Goal: Task Accomplishment & Management: Complete application form

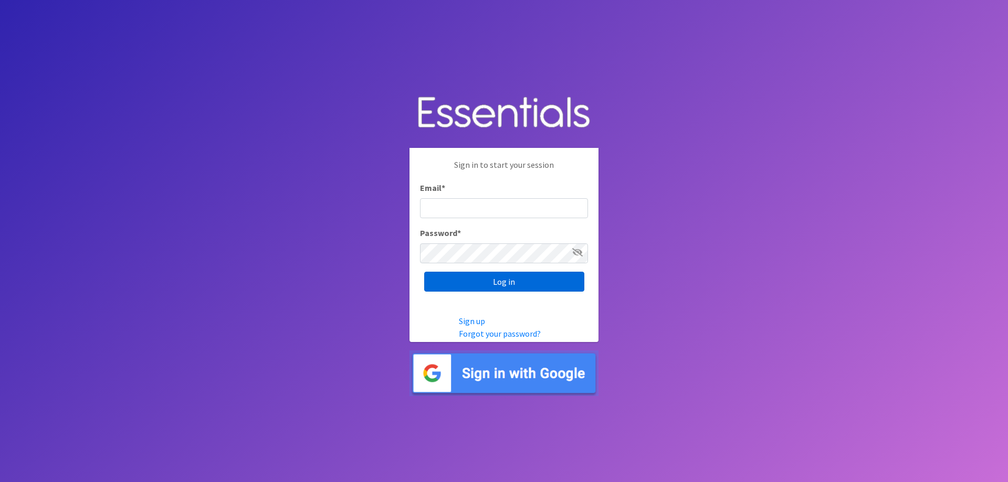
type input "[PERSON_NAME][EMAIL_ADDRESS][PERSON_NAME][DOMAIN_NAME]"
click at [499, 284] on input "Log in" at bounding box center [504, 282] width 160 height 20
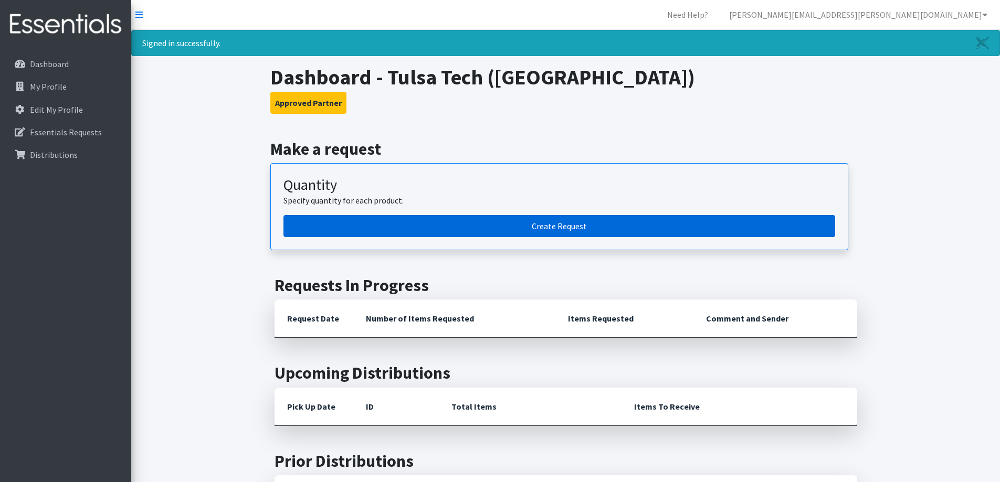
click at [489, 228] on link "Create Request" at bounding box center [559, 226] width 552 height 22
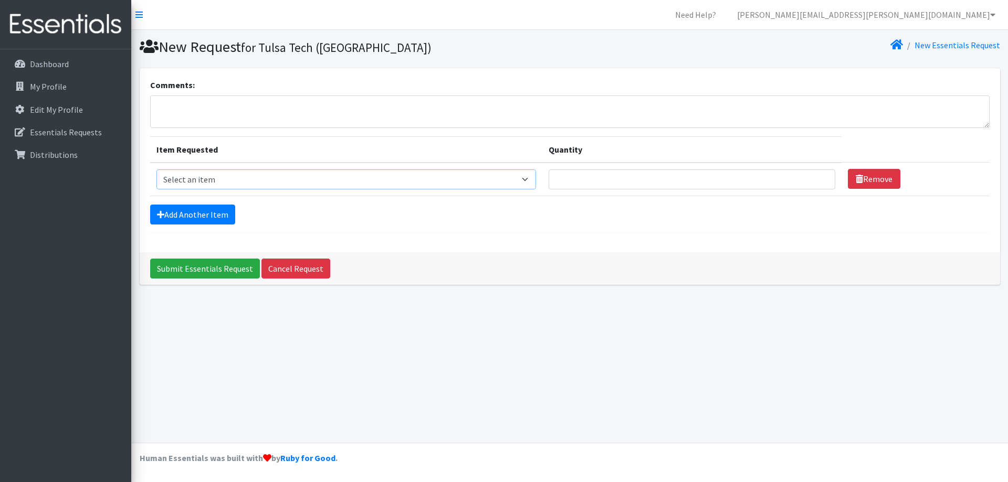
click at [397, 179] on select "Select an item Liners (Pack of 100) Makeup Bag (25) Pads 1 (Pack of 25) Pads 2 …" at bounding box center [345, 179] width 379 height 20
select select "13447"
click at [156, 169] on select "Select an item Liners (Pack of 100) Makeup Bag (25) Pads 1 (Pack of 25) Pads 2 …" at bounding box center [345, 179] width 379 height 20
click at [818, 178] on input "1" at bounding box center [691, 179] width 287 height 20
click at [818, 178] on input "2" at bounding box center [691, 179] width 287 height 20
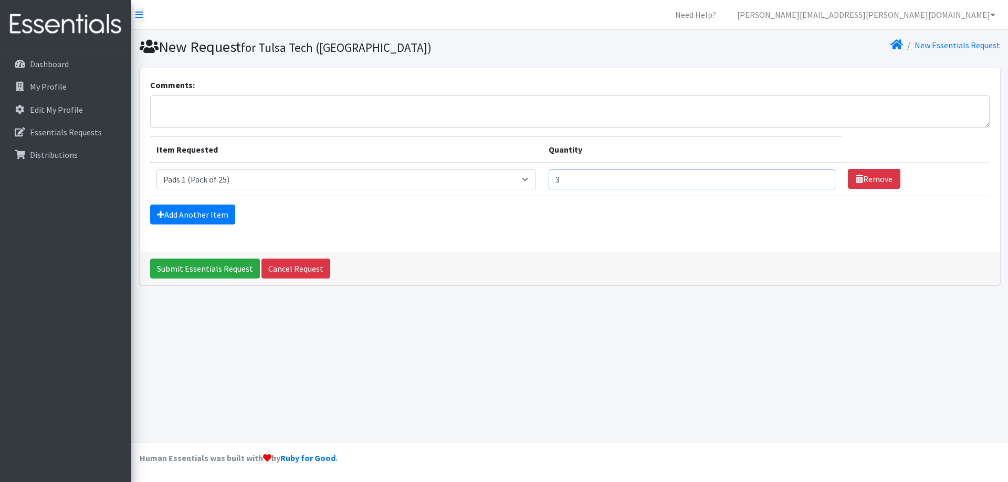
click at [818, 178] on input "3" at bounding box center [691, 179] width 287 height 20
click at [818, 178] on input "4" at bounding box center [691, 179] width 287 height 20
click at [818, 178] on input "5" at bounding box center [691, 179] width 287 height 20
click at [818, 178] on input "6" at bounding box center [691, 179] width 287 height 20
click at [817, 178] on input "7" at bounding box center [691, 179] width 287 height 20
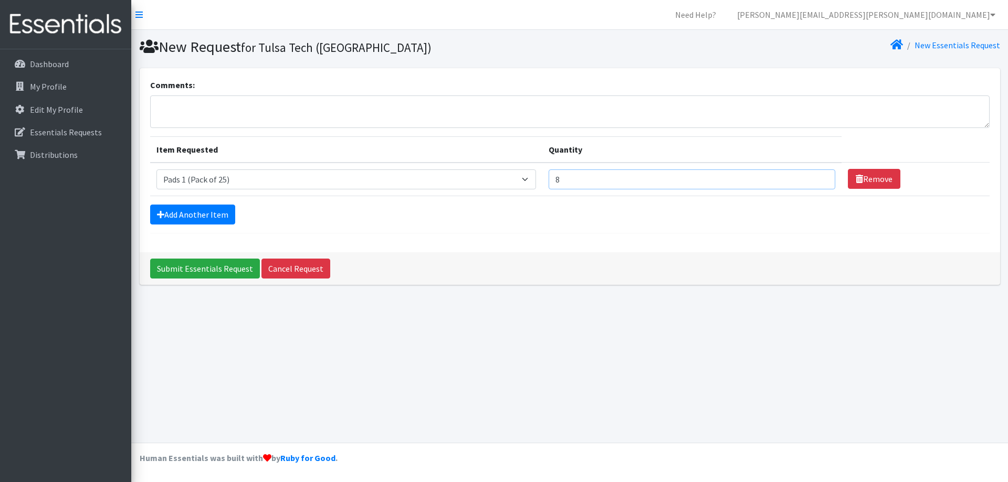
click at [817, 178] on input "8" at bounding box center [691, 179] width 287 height 20
type input "9"
click at [817, 178] on input "9" at bounding box center [691, 179] width 287 height 20
click at [194, 211] on link "Add Another Item" at bounding box center [192, 215] width 85 height 20
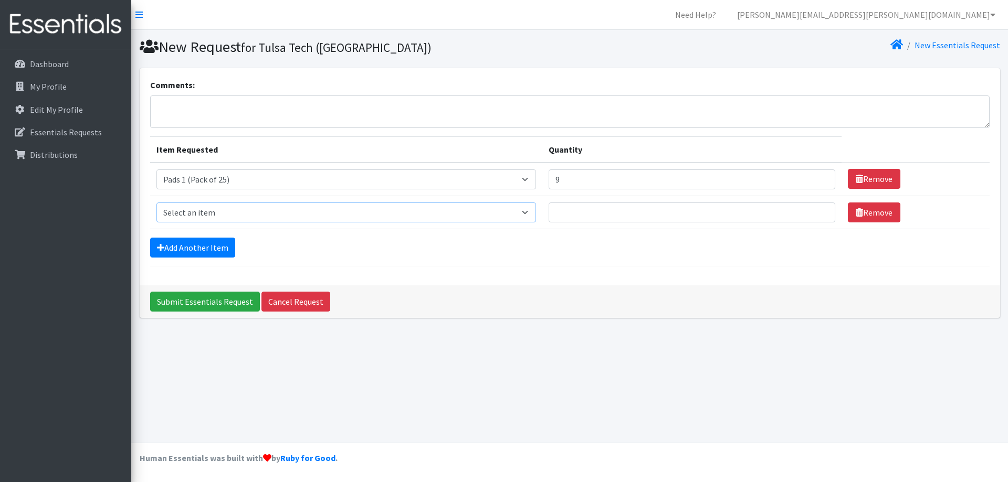
click at [532, 214] on select "Select an item Liners (Pack of 100) Makeup Bag (25) Pads 1 (Pack of 25) Pads 2 …" at bounding box center [345, 213] width 379 height 20
select select "13532"
click at [156, 203] on select "Select an item Liners (Pack of 100) Makeup Bag (25) Pads 1 (Pack of 25) Pads 2 …" at bounding box center [345, 213] width 379 height 20
click at [815, 208] on input "1" at bounding box center [691, 213] width 287 height 20
click at [815, 208] on input "2" at bounding box center [691, 213] width 287 height 20
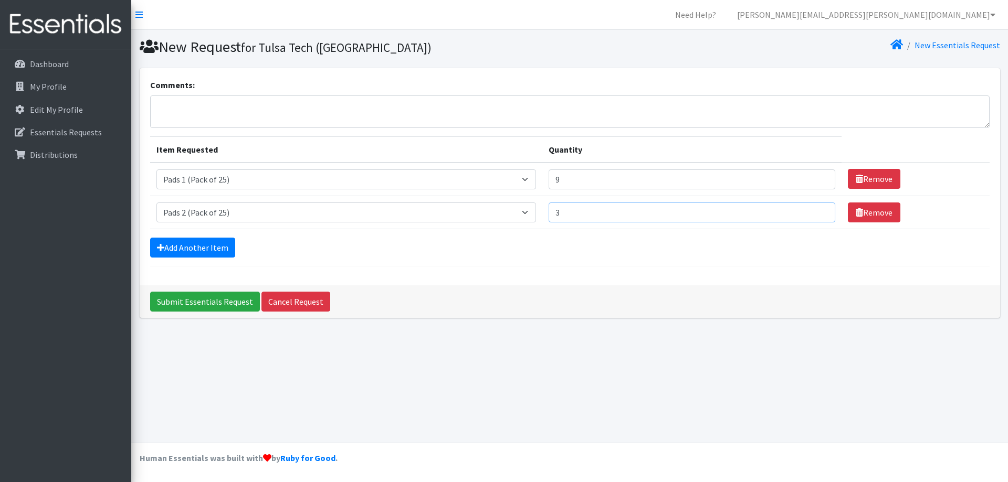
click at [815, 208] on input "3" at bounding box center [691, 213] width 287 height 20
click at [815, 208] on input "4" at bounding box center [691, 213] width 287 height 20
click at [815, 208] on input "5" at bounding box center [691, 213] width 287 height 20
click at [815, 208] on input "6" at bounding box center [691, 213] width 287 height 20
click at [815, 208] on input "7" at bounding box center [691, 213] width 287 height 20
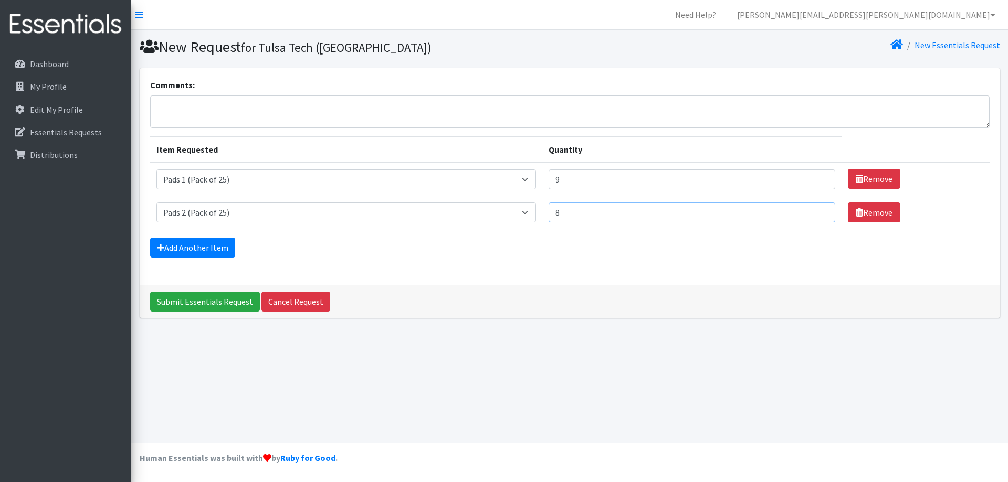
click at [815, 208] on input "8" at bounding box center [691, 213] width 287 height 20
type input "9"
click at [815, 208] on input "9" at bounding box center [691, 213] width 287 height 20
click at [222, 250] on link "Add Another Item" at bounding box center [192, 248] width 85 height 20
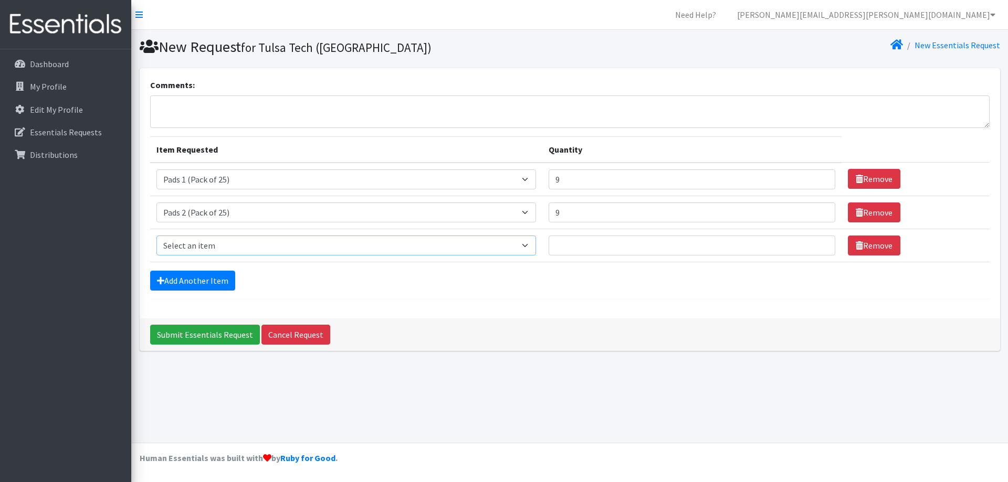
click at [533, 247] on select "Select an item Liners (Pack of 100) Makeup Bag (25) Pads 1 (Pack of 25) Pads 2 …" at bounding box center [345, 246] width 379 height 20
select select "13533"
click at [156, 236] on select "Select an item Liners (Pack of 100) Makeup Bag (25) Pads 1 (Pack of 25) Pads 2 …" at bounding box center [345, 246] width 379 height 20
click at [816, 245] on input "1" at bounding box center [691, 246] width 287 height 20
click at [816, 245] on input "2" at bounding box center [691, 246] width 287 height 20
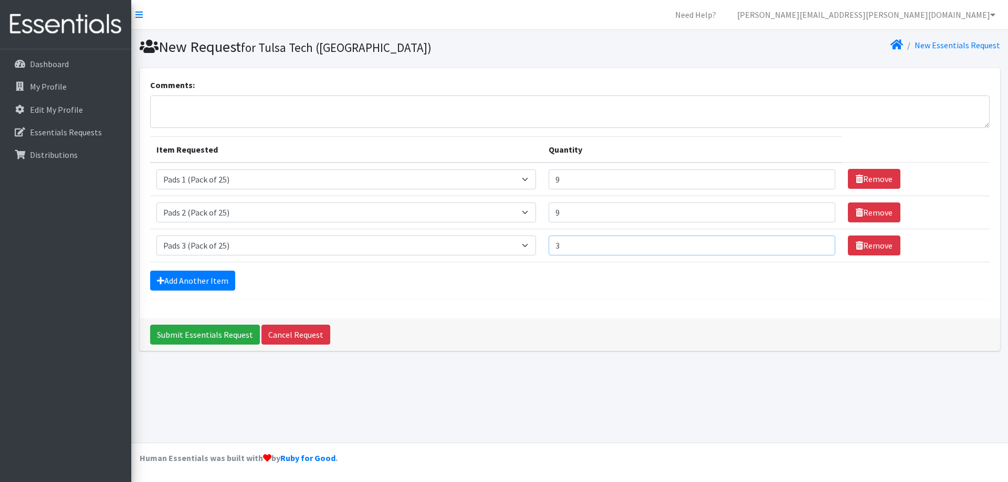
click at [816, 245] on input "3" at bounding box center [691, 246] width 287 height 20
click at [816, 245] on input "4" at bounding box center [691, 246] width 287 height 20
click at [816, 245] on input "5" at bounding box center [691, 246] width 287 height 20
click at [816, 245] on input "6" at bounding box center [691, 246] width 287 height 20
click at [816, 245] on input "7" at bounding box center [691, 246] width 287 height 20
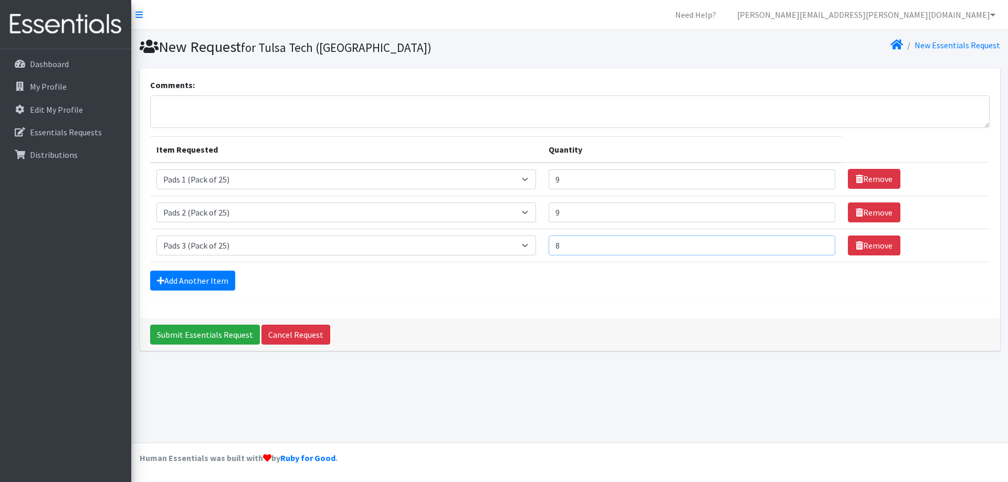
click at [816, 245] on input "8" at bounding box center [691, 246] width 287 height 20
type input "9"
click at [816, 245] on input "9" at bounding box center [691, 246] width 287 height 20
click at [182, 282] on link "Add Another Item" at bounding box center [192, 281] width 85 height 20
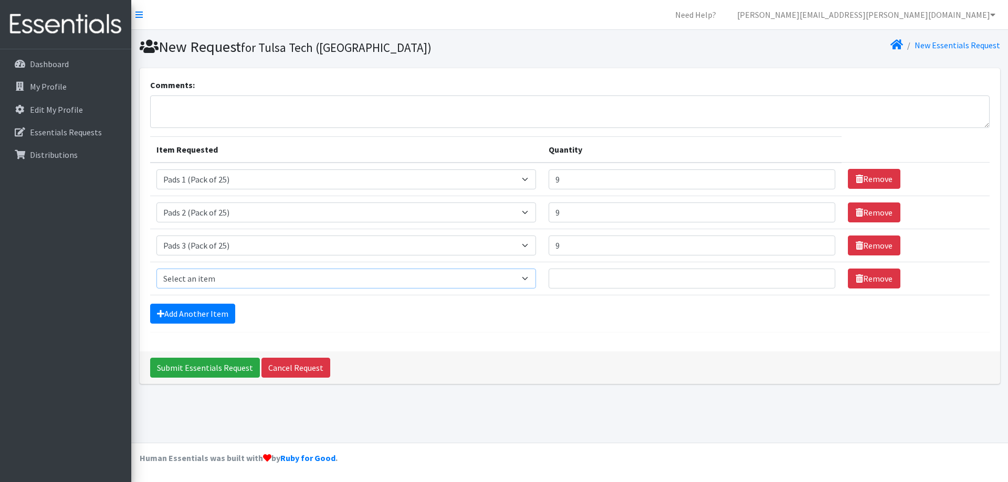
drag, startPoint x: 533, startPoint y: 277, endPoint x: 527, endPoint y: 277, distance: 5.8
click at [533, 277] on select "Select an item Liners (Pack of 100) Makeup Bag (25) Pads 1 (Pack of 25) Pads 2 …" at bounding box center [345, 279] width 379 height 20
select select "13534"
click at [156, 269] on select "Select an item Liners (Pack of 100) Makeup Bag (25) Pads 1 (Pack of 25) Pads 2 …" at bounding box center [345, 279] width 379 height 20
click at [816, 277] on input "1" at bounding box center [691, 279] width 287 height 20
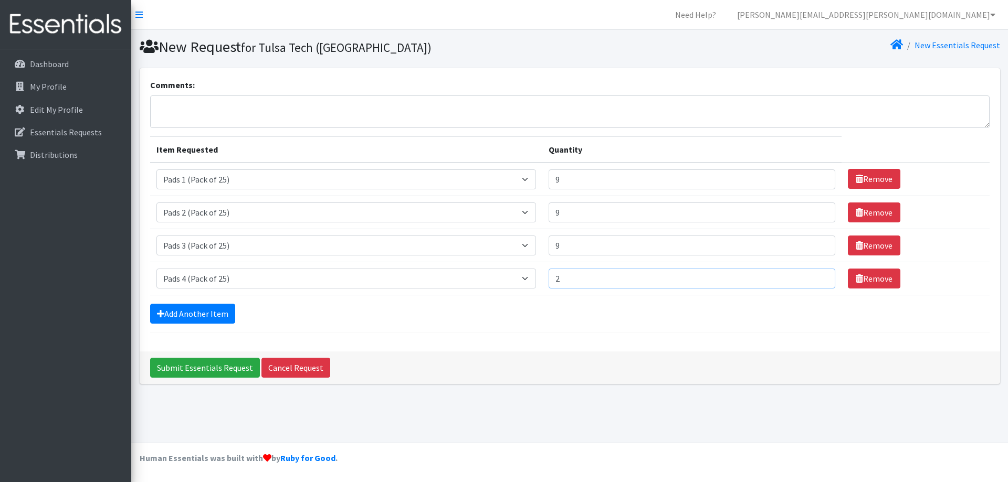
click at [816, 277] on input "2" at bounding box center [691, 279] width 287 height 20
click at [816, 277] on input "3" at bounding box center [691, 279] width 287 height 20
click at [816, 277] on input "4" at bounding box center [691, 279] width 287 height 20
click at [816, 277] on input "5" at bounding box center [691, 279] width 287 height 20
click at [816, 277] on input "6" at bounding box center [691, 279] width 287 height 20
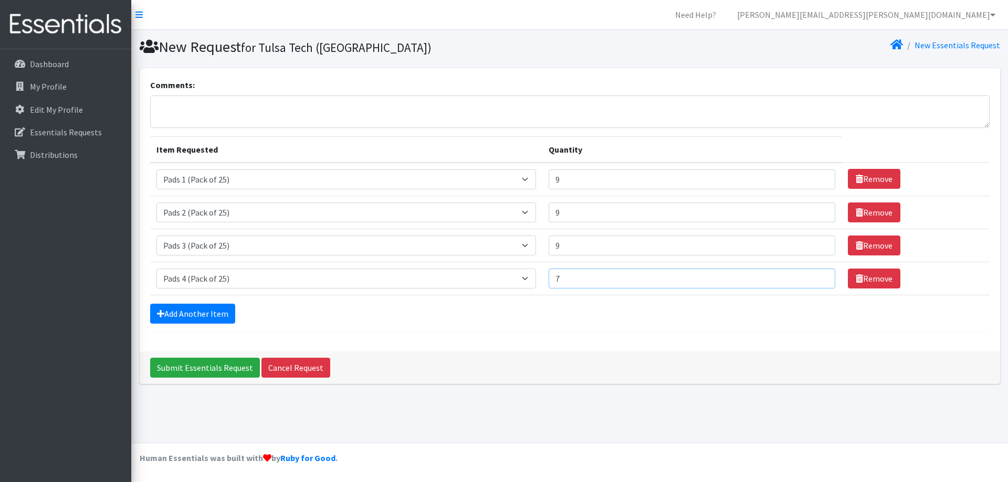
click at [816, 277] on input "7" at bounding box center [691, 279] width 287 height 20
click at [816, 277] on input "8" at bounding box center [691, 279] width 287 height 20
type input "9"
click at [816, 277] on input "9" at bounding box center [691, 279] width 287 height 20
click at [200, 316] on link "Add Another Item" at bounding box center [192, 314] width 85 height 20
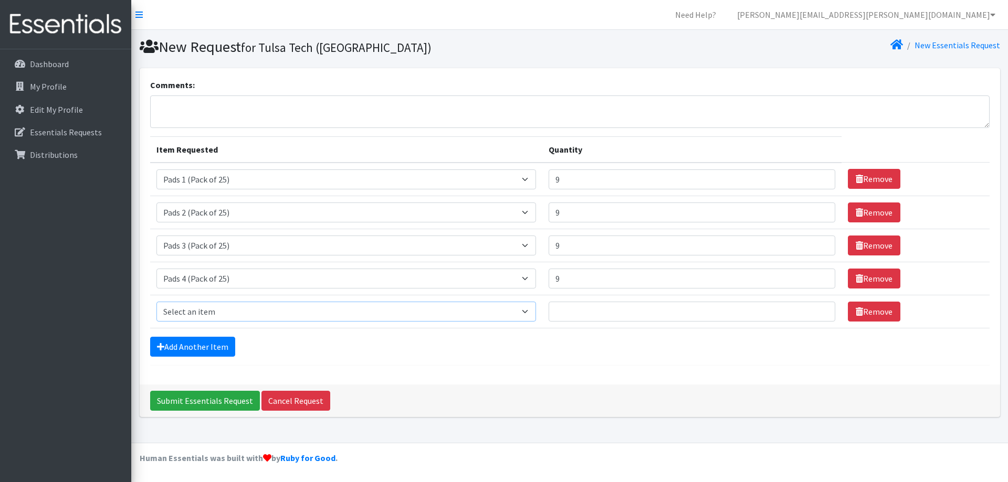
click at [532, 313] on select "Select an item Liners (Pack of 100) Makeup Bag (25) Pads 1 (Pack of 25) Pads 2 …" at bounding box center [345, 312] width 379 height 20
select select "13448"
click at [156, 302] on select "Select an item Liners (Pack of 100) Makeup Bag (25) Pads 1 (Pack of 25) Pads 2 …" at bounding box center [345, 312] width 379 height 20
click at [816, 311] on input "1" at bounding box center [691, 312] width 287 height 20
click at [816, 311] on input "2" at bounding box center [691, 312] width 287 height 20
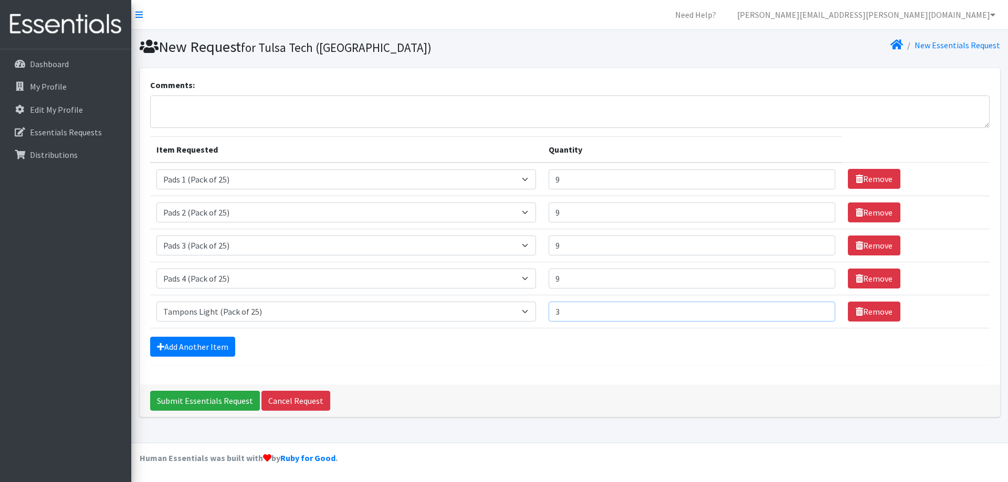
click at [816, 311] on input "3" at bounding box center [691, 312] width 287 height 20
click at [816, 311] on input "4" at bounding box center [691, 312] width 287 height 20
click at [816, 311] on input "5" at bounding box center [691, 312] width 287 height 20
click at [816, 311] on input "6" at bounding box center [691, 312] width 287 height 20
click at [816, 311] on input "7" at bounding box center [691, 312] width 287 height 20
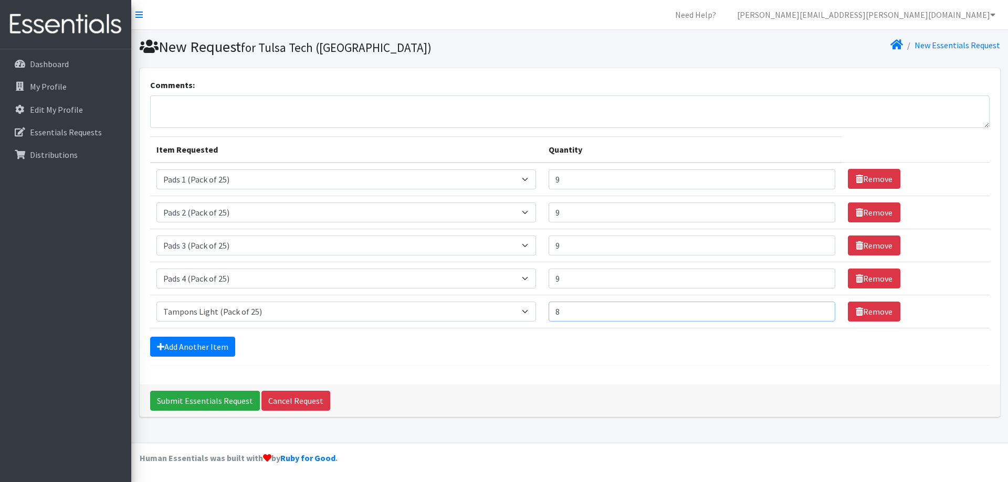
click at [816, 311] on input "8" at bounding box center [691, 312] width 287 height 20
type input "9"
click at [816, 311] on input "9" at bounding box center [691, 312] width 287 height 20
click at [200, 353] on link "Add Another Item" at bounding box center [192, 347] width 85 height 20
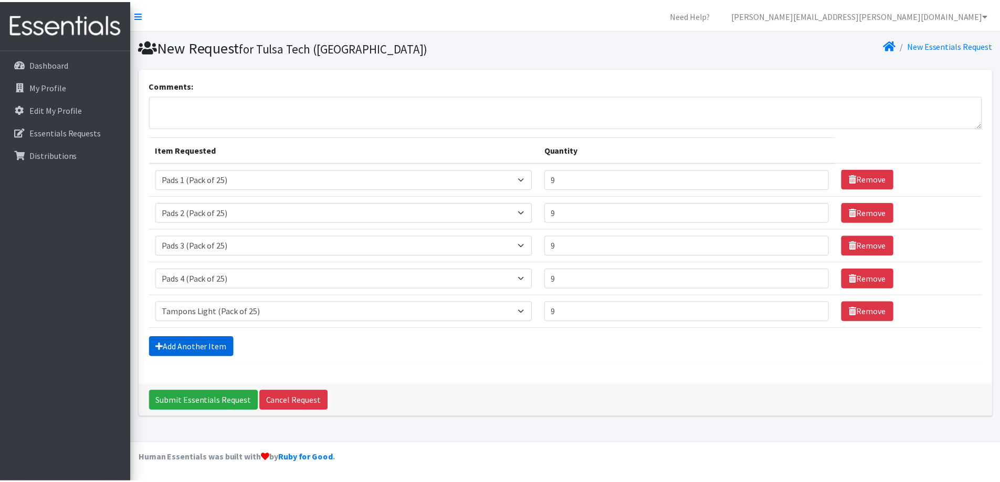
scroll to position [16, 0]
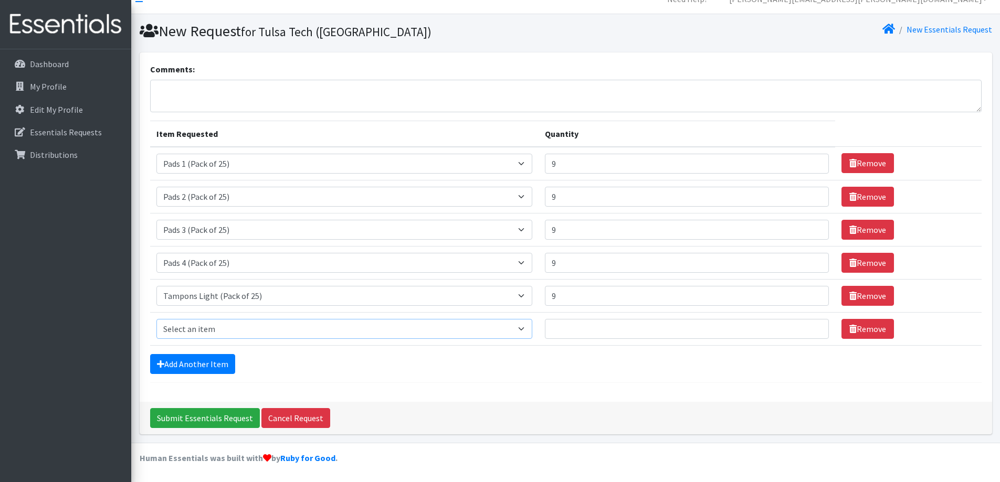
click at [216, 324] on select "Select an item Liners (Pack of 100) Makeup Bag (25) Pads 1 (Pack of 25) Pads 2 …" at bounding box center [344, 329] width 376 height 20
select select "13531"
click at [156, 319] on select "Select an item Liners (Pack of 100) Makeup Bag (25) Pads 1 (Pack of 25) Pads 2 …" at bounding box center [344, 329] width 376 height 20
click at [811, 328] on input "1" at bounding box center [687, 329] width 284 height 20
click at [811, 328] on input "2" at bounding box center [687, 329] width 284 height 20
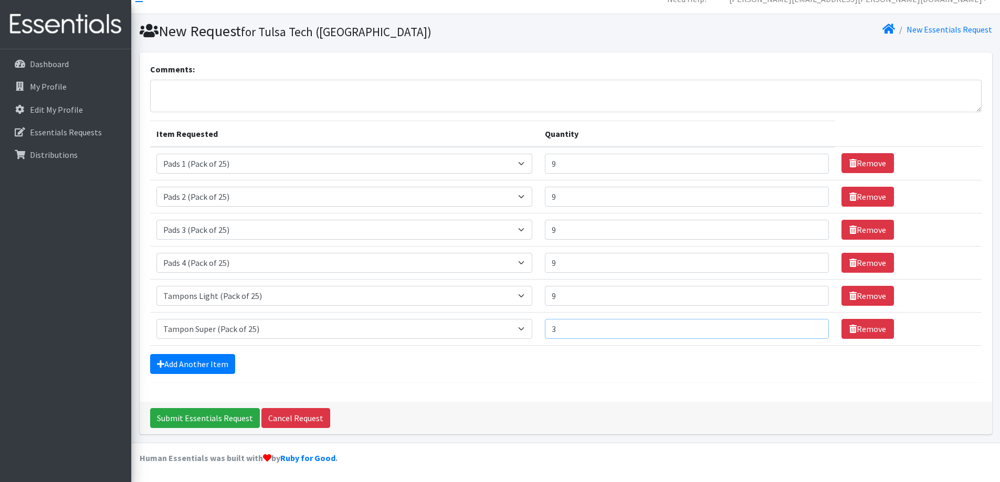
click at [811, 328] on input "3" at bounding box center [687, 329] width 284 height 20
click at [811, 328] on input "4" at bounding box center [687, 329] width 284 height 20
click at [811, 328] on input "5" at bounding box center [687, 329] width 284 height 20
click at [811, 328] on input "6" at bounding box center [687, 329] width 284 height 20
click at [811, 328] on input "7" at bounding box center [687, 329] width 284 height 20
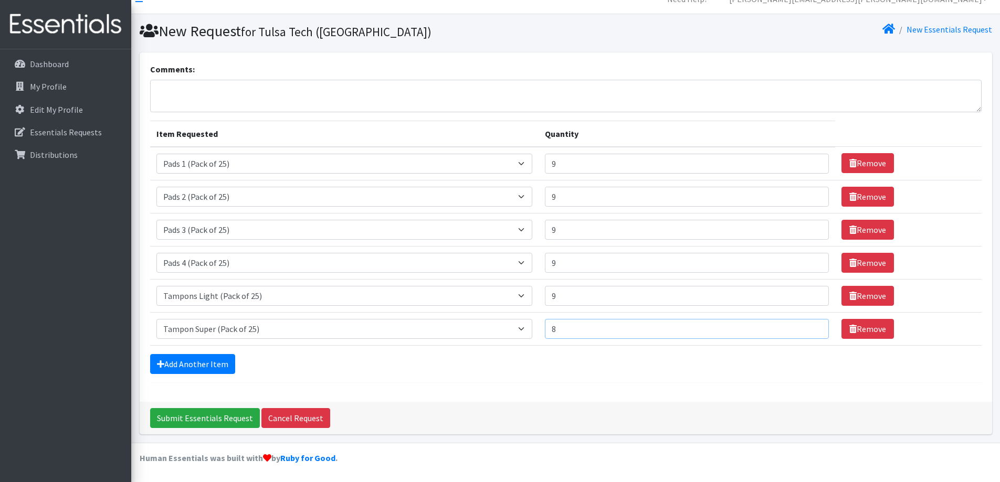
click at [811, 328] on input "8" at bounding box center [687, 329] width 284 height 20
type input "9"
click at [811, 328] on input "9" at bounding box center [687, 329] width 284 height 20
click at [190, 416] on input "Submit Essentials Request" at bounding box center [205, 418] width 110 height 20
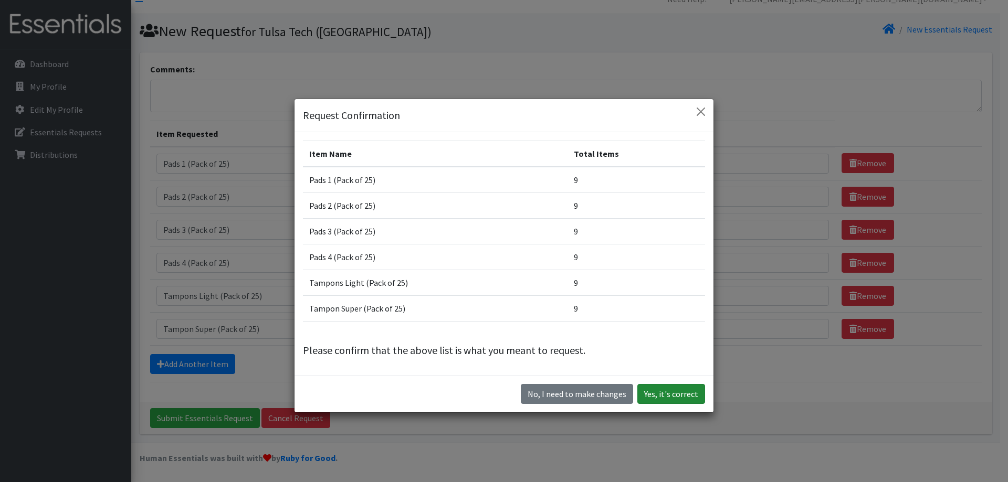
click at [657, 392] on button "Yes, it's correct" at bounding box center [671, 394] width 68 height 20
